Goal: Information Seeking & Learning: Find contact information

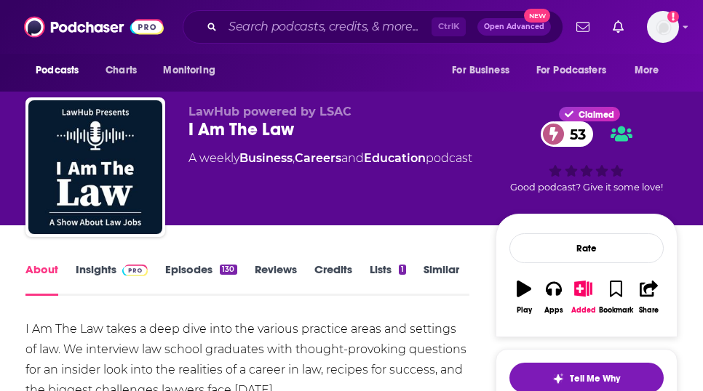
drag, startPoint x: 109, startPoint y: 294, endPoint x: 711, endPoint y: 338, distance: 603.9
click at [109, 294] on link "Insights" at bounding box center [112, 279] width 72 height 33
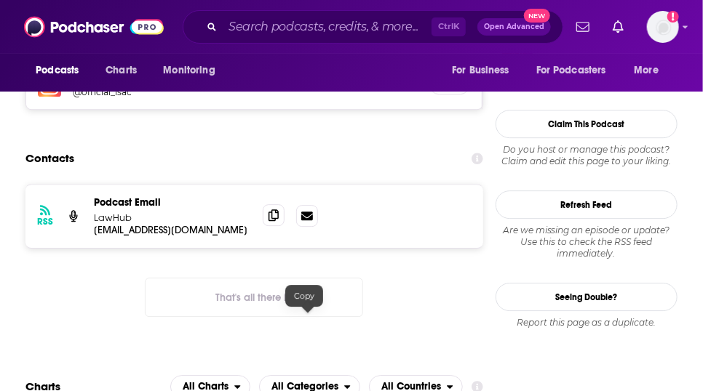
click at [279, 221] on icon at bounding box center [273, 215] width 10 height 12
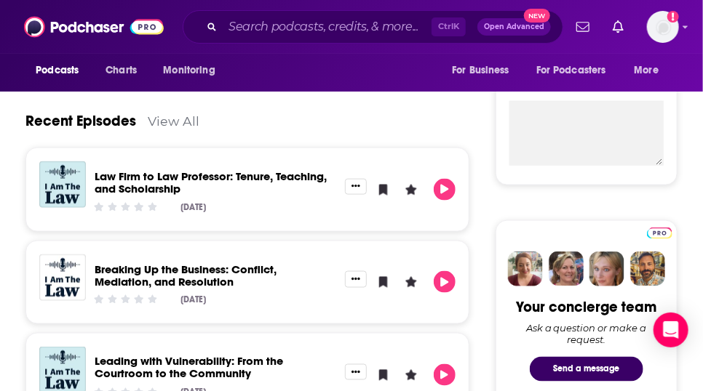
scroll to position [175, 0]
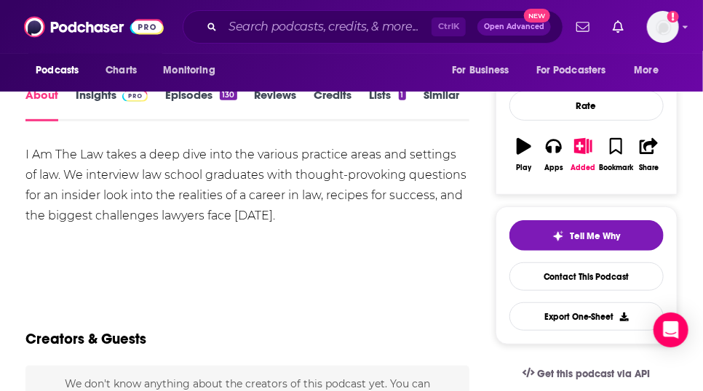
click at [207, 116] on link "Episodes 130" at bounding box center [200, 104] width 71 height 33
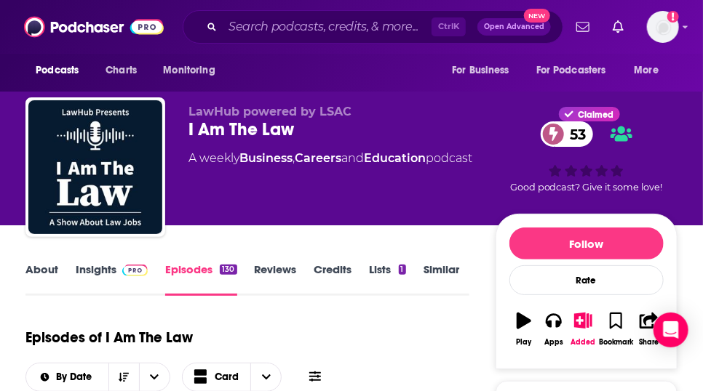
scroll to position [342, 0]
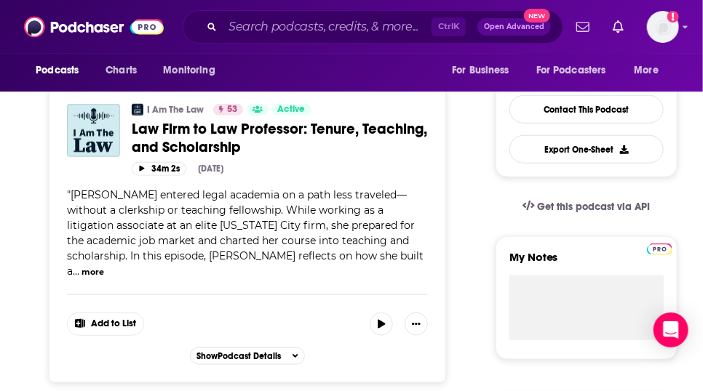
click at [407, 336] on div "Add to List" at bounding box center [247, 315] width 361 height 41
click at [385, 329] on icon "button" at bounding box center [381, 324] width 7 height 9
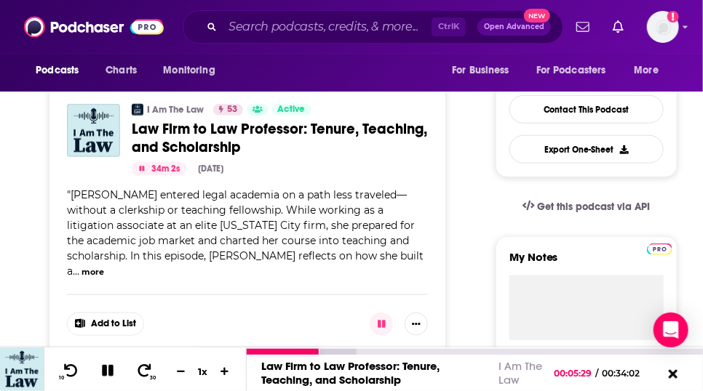
click at [110, 371] on icon at bounding box center [108, 371] width 12 height 12
click at [667, 375] on icon at bounding box center [672, 374] width 18 height 15
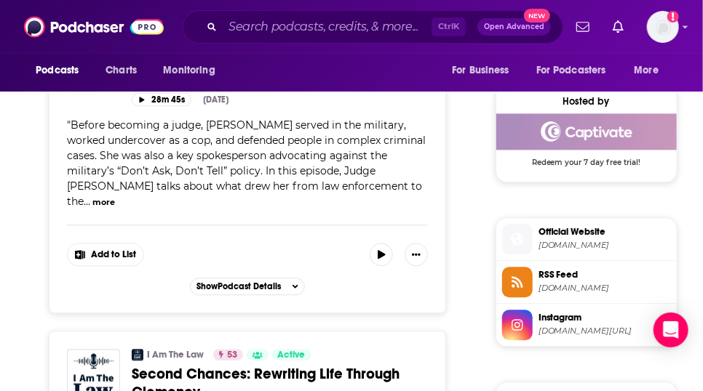
scroll to position [1368, 0]
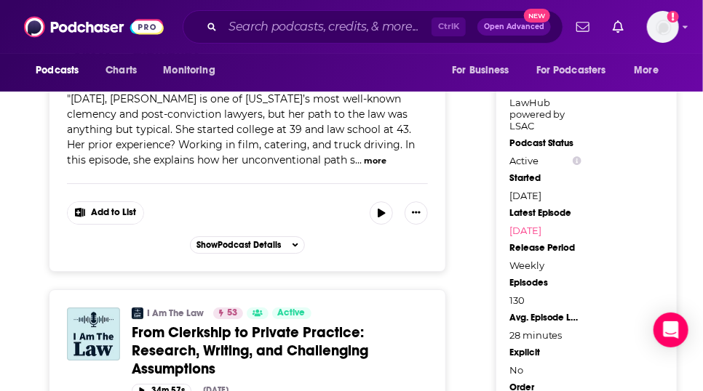
click at [343, 60] on span "Second Chances: Rewriting Life Through Clemency" at bounding box center [266, 41] width 268 height 36
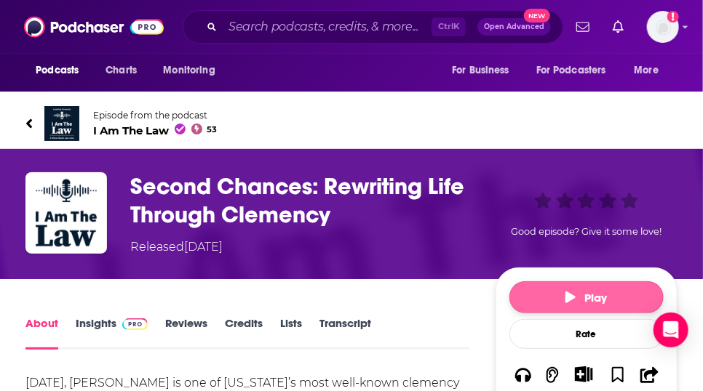
click at [565, 303] on icon "button" at bounding box center [570, 298] width 10 height 12
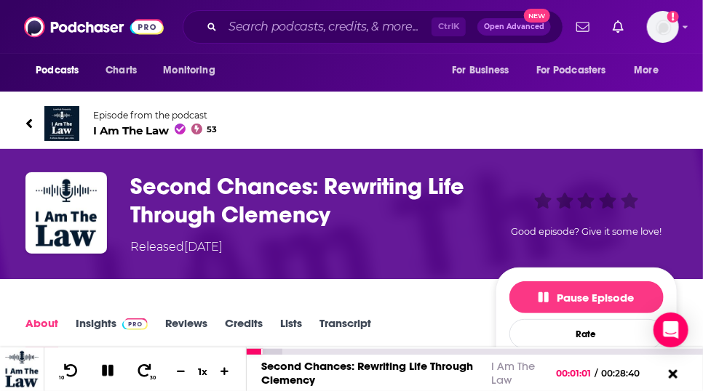
click at [104, 368] on icon at bounding box center [108, 370] width 17 height 13
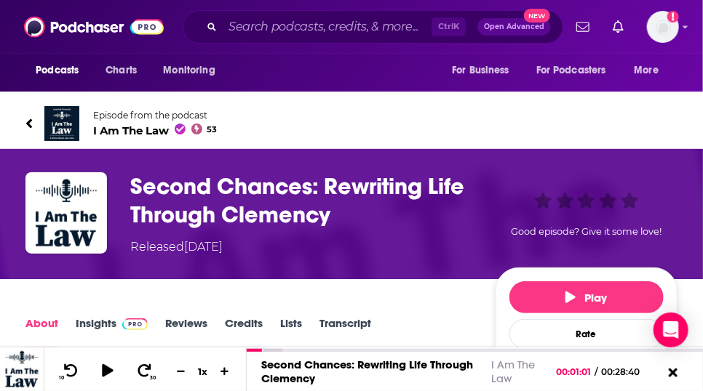
click at [33, 131] on icon at bounding box center [28, 123] width 7 height 15
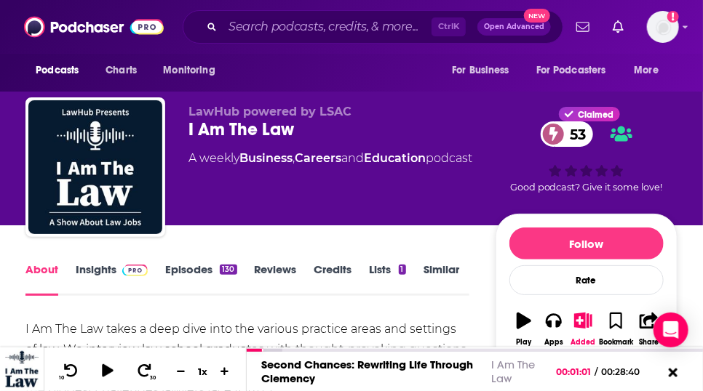
click at [97, 296] on link "Insights" at bounding box center [112, 279] width 72 height 33
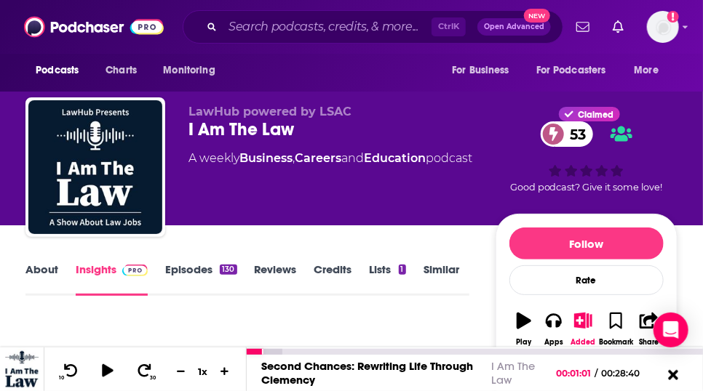
click at [672, 374] on icon at bounding box center [673, 375] width 10 height 10
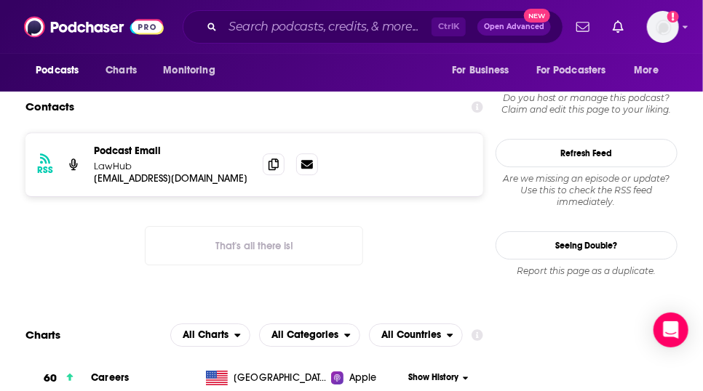
scroll to position [1368, 0]
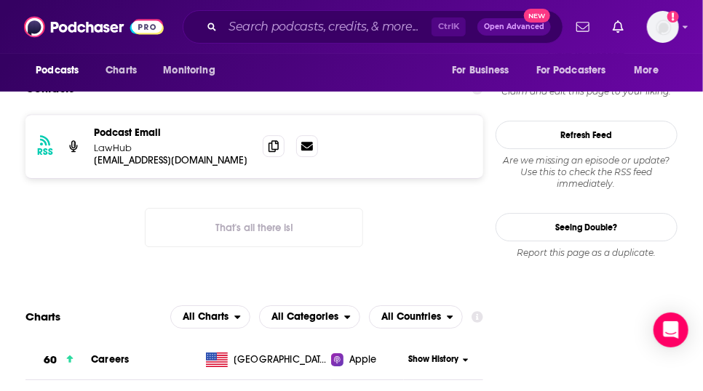
click at [126, 17] on h5 "Instagram" at bounding box center [245, 10] width 345 height 14
click at [110, 28] on h5 "@official_lsac" at bounding box center [125, 22] width 105 height 11
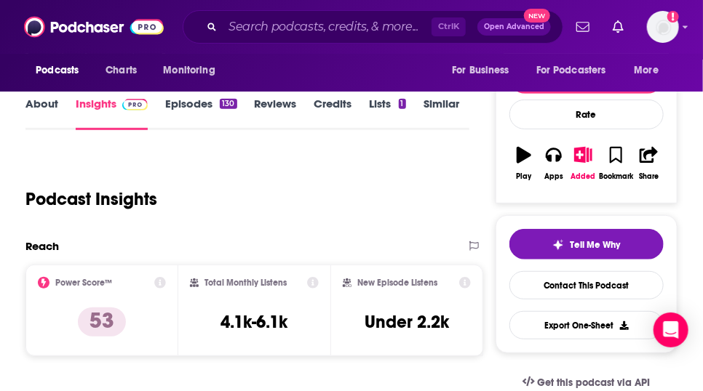
scroll to position [0, 0]
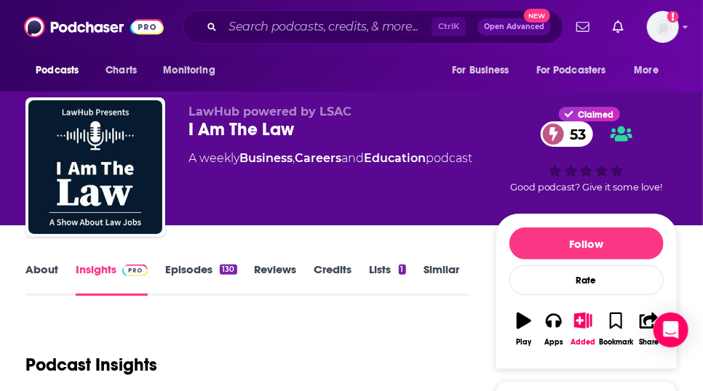
click at [45, 290] on link "About" at bounding box center [41, 279] width 33 height 33
